Goal: Navigation & Orientation: Find specific page/section

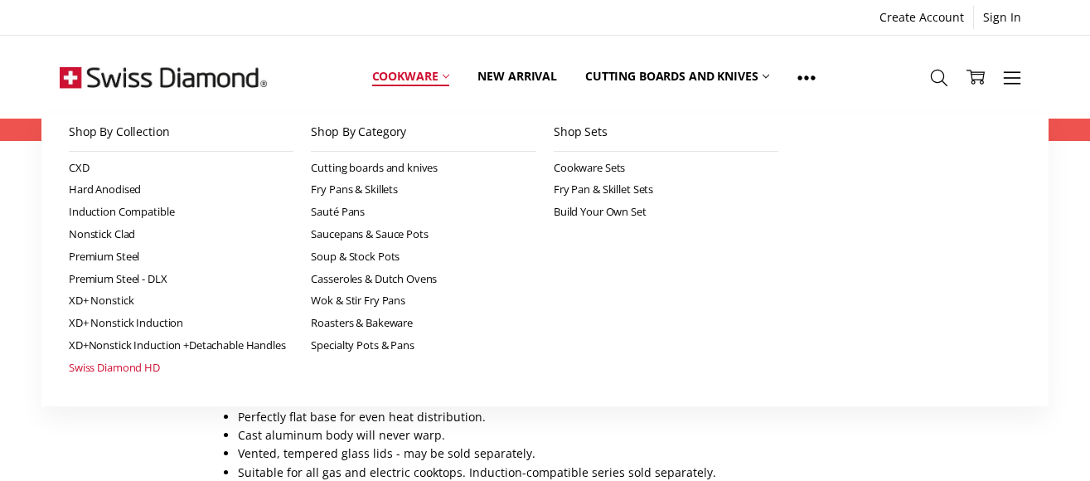
click at [124, 368] on link "Swiss Diamond HD" at bounding box center [181, 367] width 225 height 22
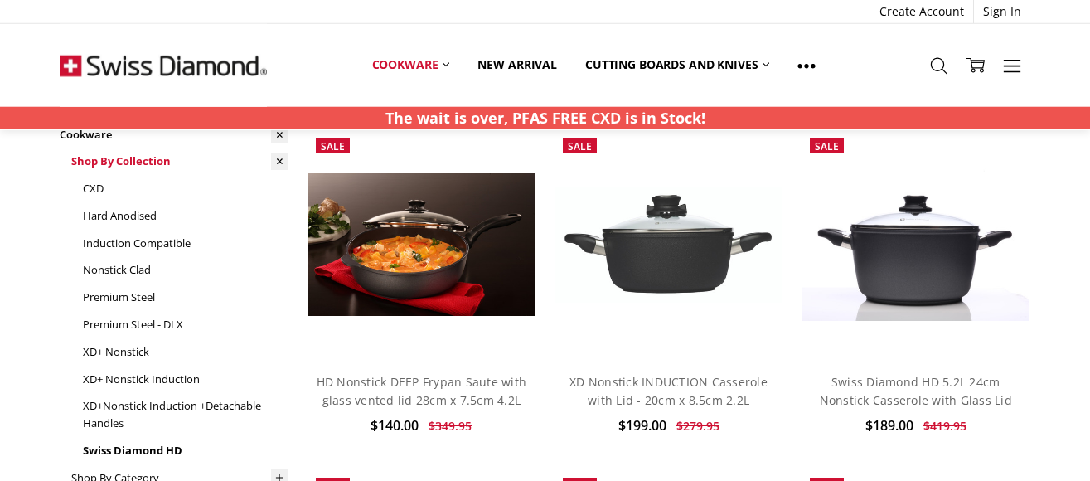
scroll to position [113, 0]
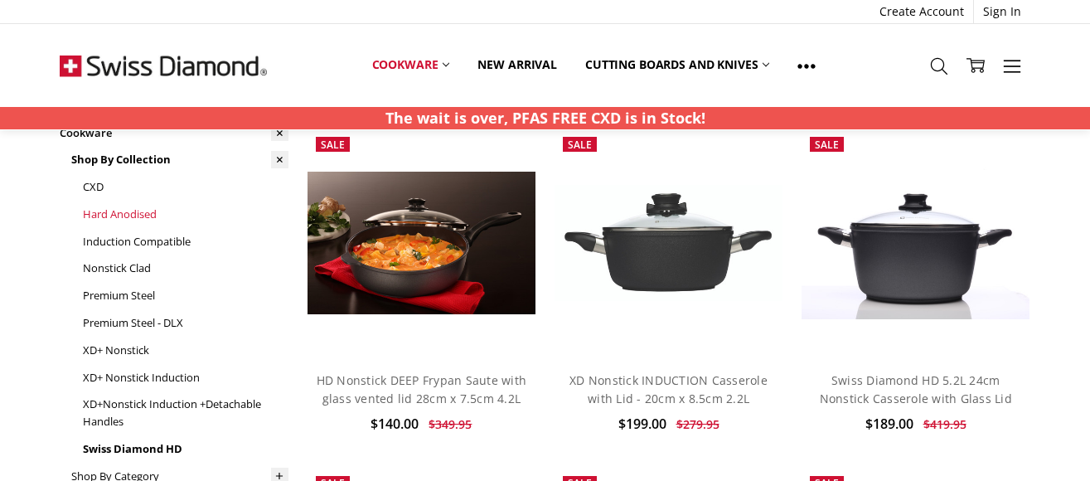
click at [120, 219] on link "Hard Anodised" at bounding box center [186, 214] width 206 height 27
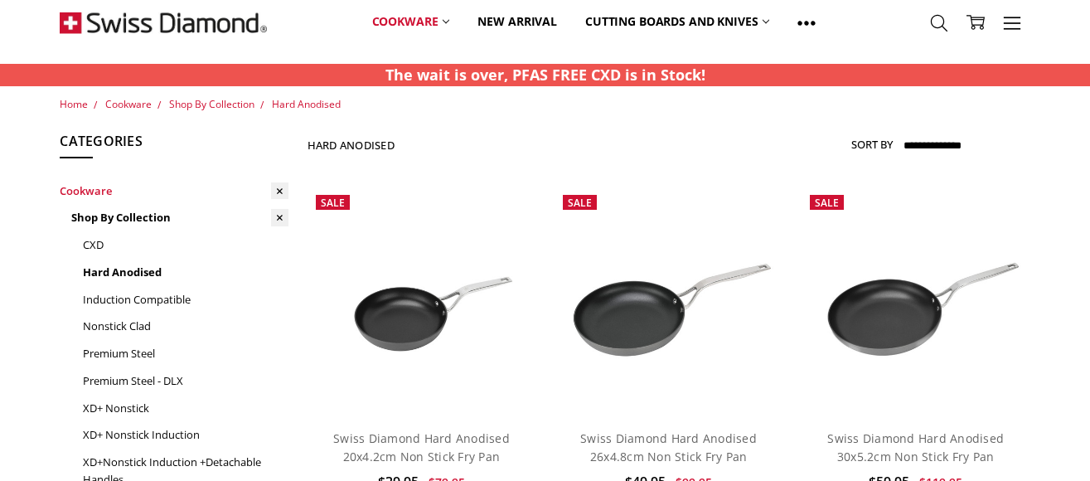
scroll to position [113, 0]
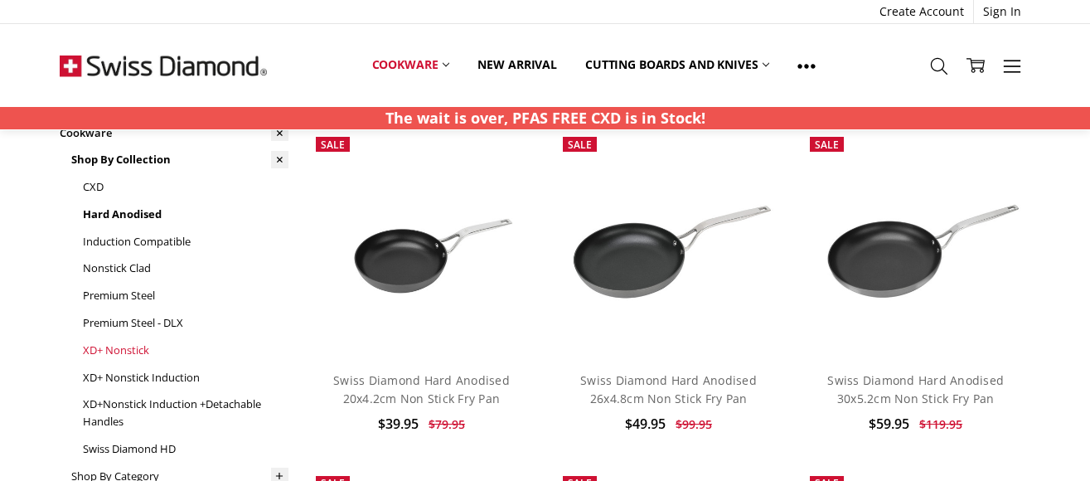
click at [96, 342] on link "XD+ Nonstick" at bounding box center [186, 350] width 206 height 27
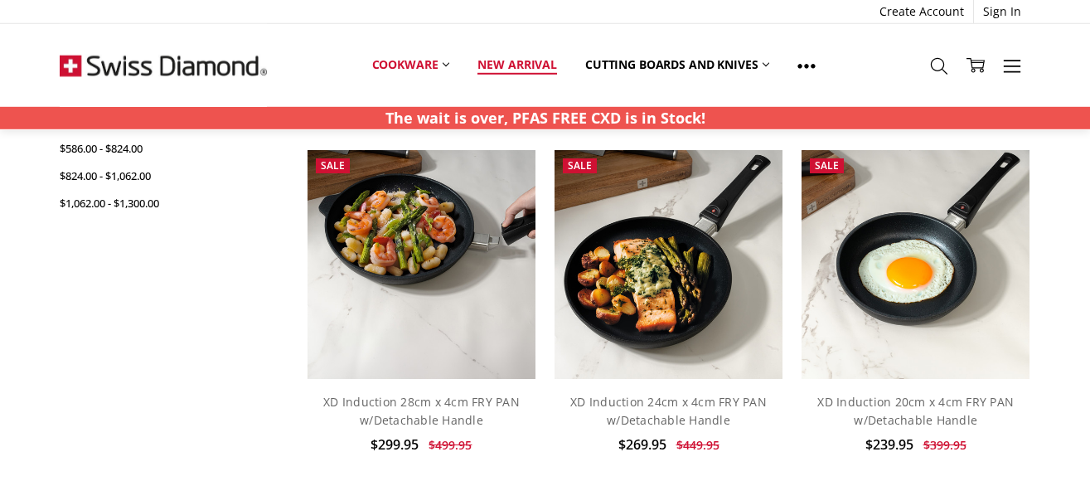
scroll to position [789, 0]
